Goal: Task Accomplishment & Management: Manage account settings

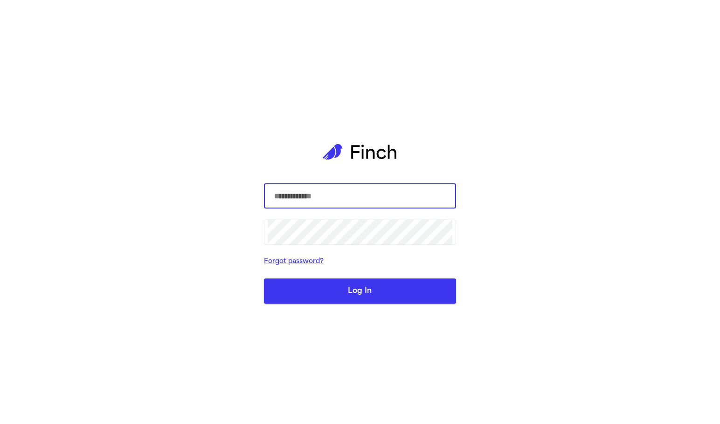
click at [311, 200] on input "text" at bounding box center [360, 196] width 185 height 26
click at [322, 200] on input "text" at bounding box center [360, 196] width 185 height 26
type input "*"
type input "**********"
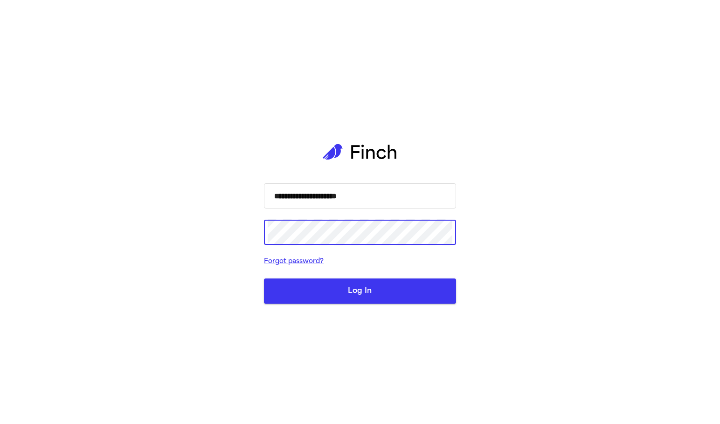
click at [264, 279] on button "Log In" at bounding box center [360, 291] width 192 height 25
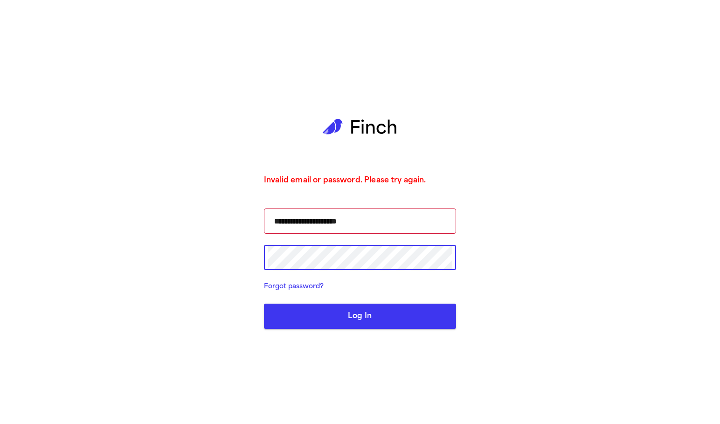
click at [264, 304] on button "Log In" at bounding box center [360, 316] width 192 height 25
